Goal: Find contact information: Find contact information

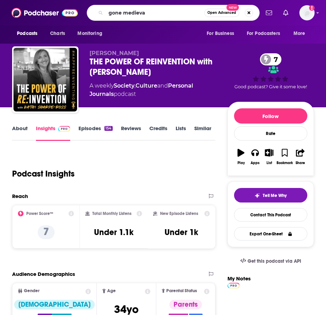
type input "gone medieval"
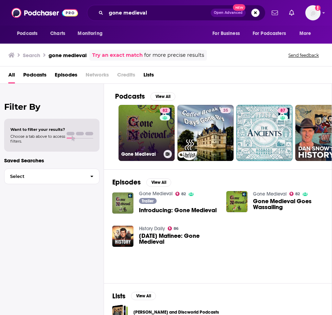
click at [161, 140] on div "82" at bounding box center [166, 129] width 12 height 42
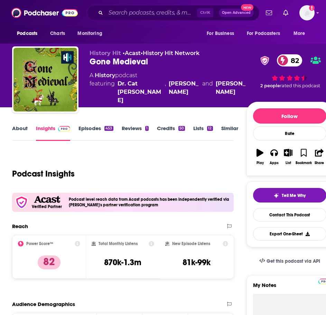
click at [20, 133] on link "About" at bounding box center [20, 133] width 16 height 16
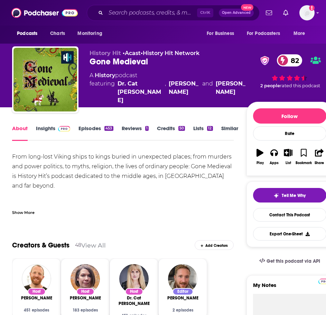
click at [34, 214] on div "Show More" at bounding box center [23, 212] width 22 height 7
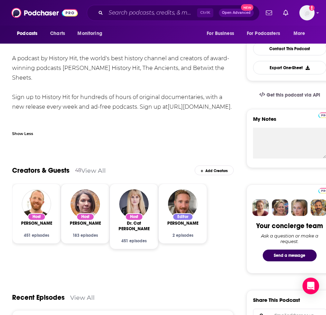
scroll to position [167, 0]
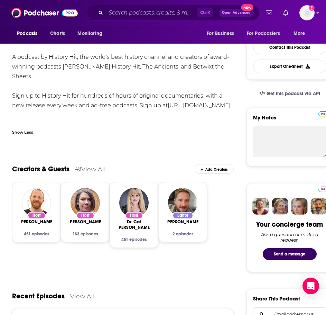
click at [35, 226] on div "Host [PERSON_NAME] 451 episodes" at bounding box center [36, 226] width 31 height 19
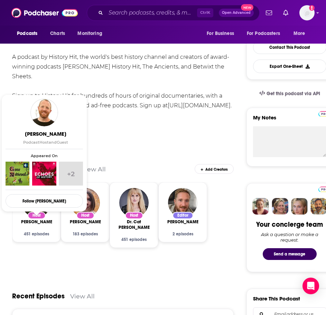
click at [43, 224] on span "[PERSON_NAME]" at bounding box center [36, 222] width 35 height 6
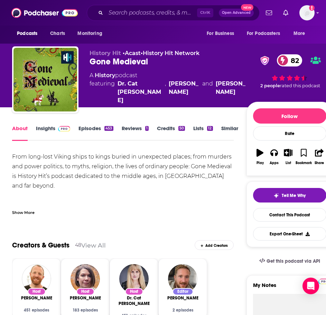
click at [176, 131] on link "Credits 50" at bounding box center [171, 133] width 28 height 16
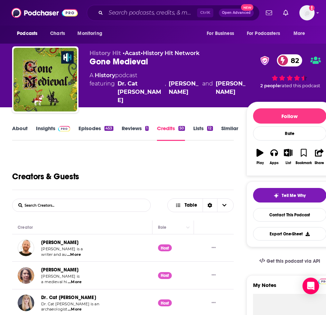
click at [223, 131] on link "Similar" at bounding box center [229, 133] width 17 height 16
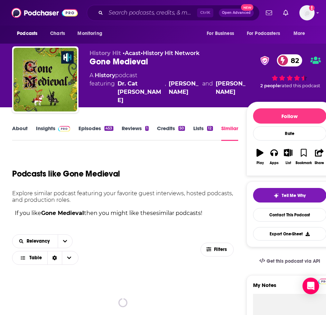
click at [207, 131] on link "Lists 12" at bounding box center [202, 133] width 19 height 16
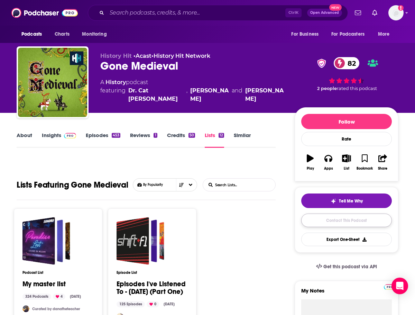
click at [326, 220] on link "Contact This Podcast" at bounding box center [346, 220] width 91 height 13
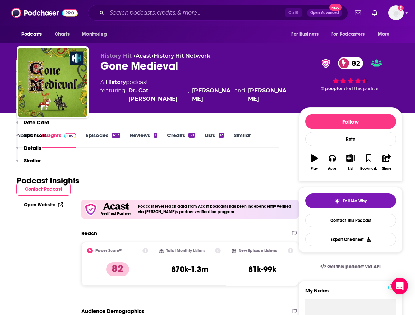
scroll to position [735, 0]
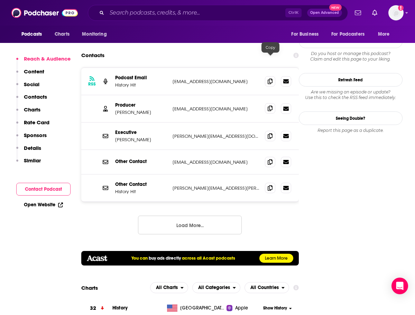
click at [272, 106] on icon at bounding box center [270, 109] width 5 height 6
drag, startPoint x: 162, startPoint y: 65, endPoint x: 133, endPoint y: 65, distance: 29.1
click at [133, 109] on p "[PERSON_NAME]" at bounding box center [141, 112] width 52 height 6
copy p "[PERSON_NAME]"
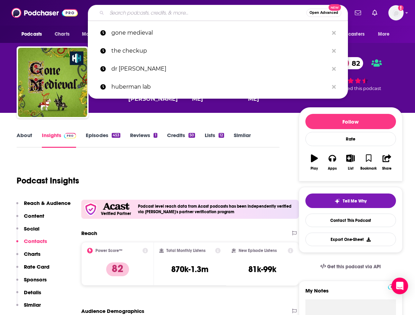
click at [127, 8] on input "Search podcasts, credits, & more..." at bounding box center [207, 12] width 200 height 11
paste input "- British History: Royals, Rebels, and Romantics"
type input "- British History: Royals, Rebels, and Romantics"
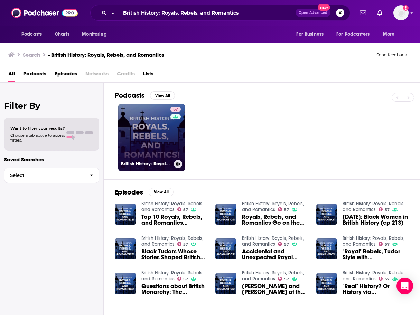
click at [144, 144] on link "57 British History: Royals, Rebels, and Romantics" at bounding box center [151, 137] width 67 height 67
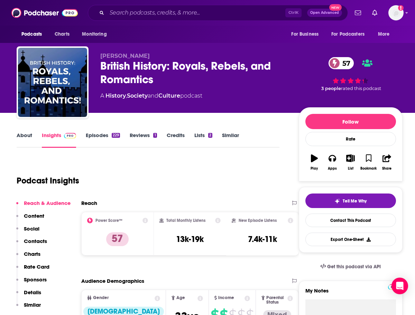
drag, startPoint x: 178, startPoint y: 130, endPoint x: 178, endPoint y: 134, distance: 3.8
click at [180, 132] on link "Credits" at bounding box center [176, 140] width 18 height 16
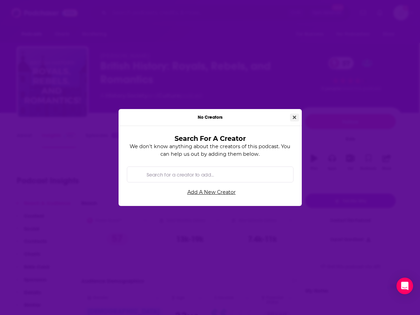
click at [292, 116] on button "Close" at bounding box center [294, 118] width 9 height 8
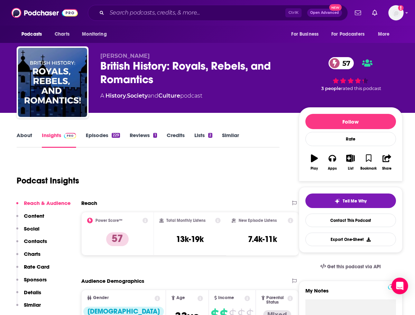
click at [178, 134] on link "Credits" at bounding box center [176, 140] width 18 height 16
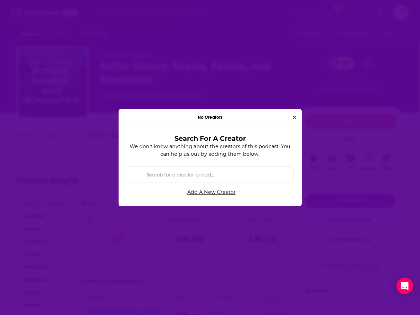
click at [292, 117] on button "Close" at bounding box center [294, 118] width 9 height 8
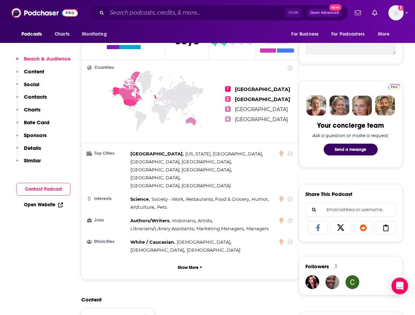
scroll to position [551, 0]
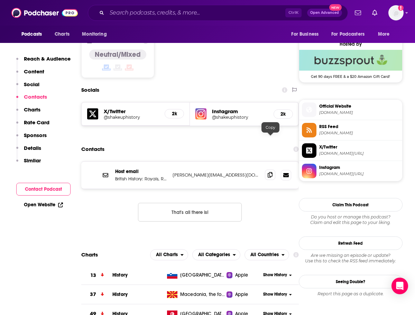
click at [272, 172] on icon at bounding box center [270, 175] width 5 height 6
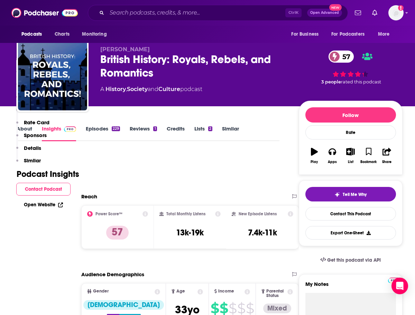
scroll to position [0, 0]
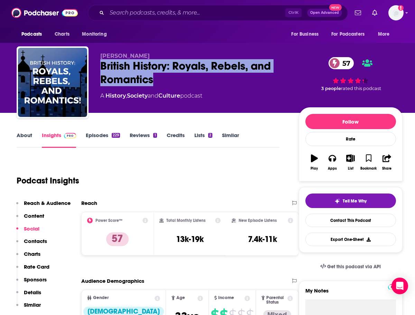
drag, startPoint x: 160, startPoint y: 80, endPoint x: 91, endPoint y: 64, distance: 70.3
click at [91, 65] on div "[PERSON_NAME] British History: Royals, Rebels, and Romantics 57 A History , Soc…" at bounding box center [210, 83] width 386 height 75
copy h2 "British History: Royals, Rebels, and Romantics"
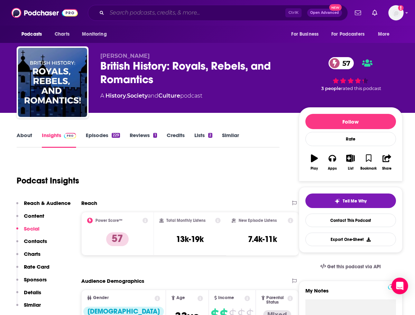
click at [112, 10] on input "Search podcasts, credits, & more..." at bounding box center [196, 12] width 179 height 11
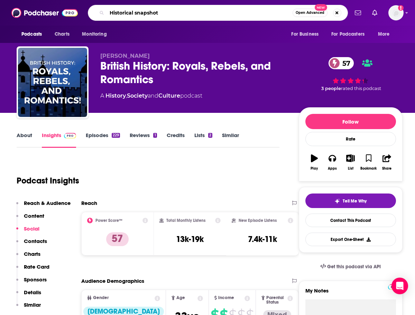
type input "Historical snapshots"
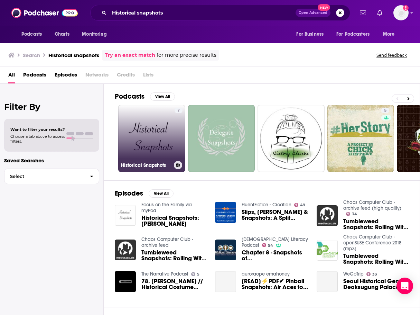
click at [169, 150] on link "7 Historical Snapshots" at bounding box center [151, 138] width 67 height 67
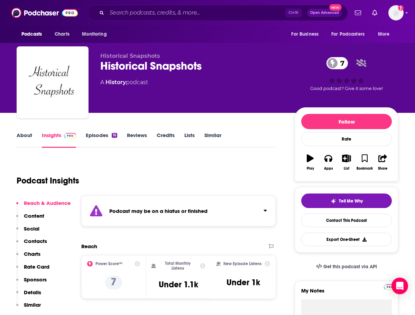
click at [112, 140] on link "Episodes 16" at bounding box center [101, 140] width 31 height 16
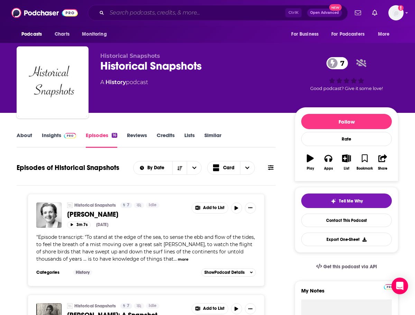
click at [120, 10] on input "Search podcasts, credits, & more..." at bounding box center [196, 12] width 179 height 11
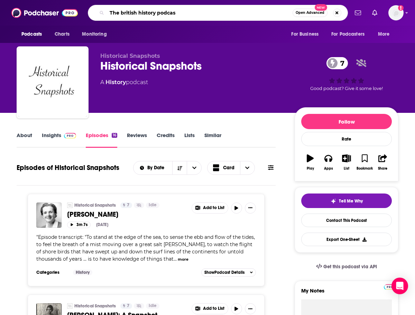
type input "The british history podcast"
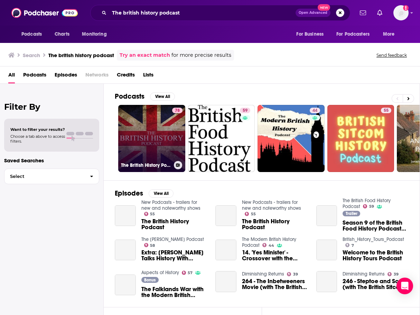
click at [148, 141] on link "78 The British History Podcast" at bounding box center [151, 138] width 67 height 67
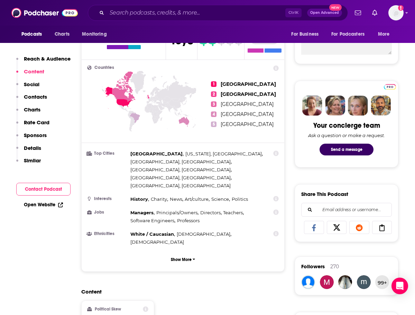
scroll to position [551, 0]
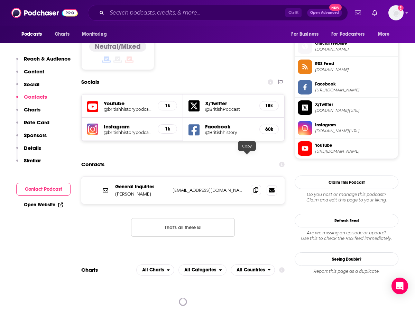
click at [251, 185] on span at bounding box center [256, 190] width 10 height 10
